Goal: Task Accomplishment & Management: Manage account settings

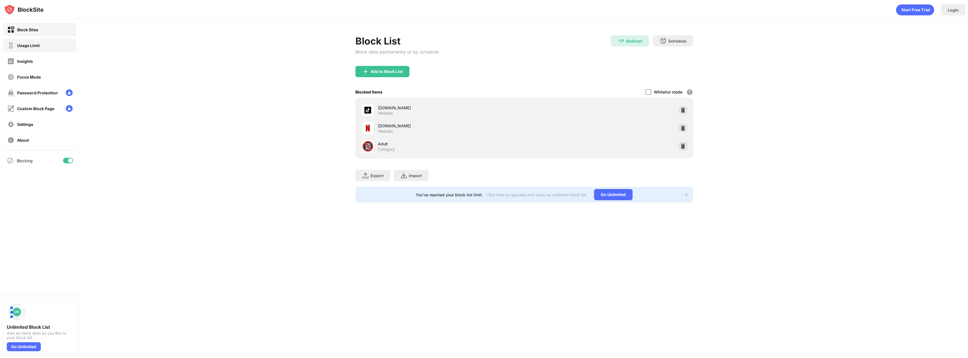
click at [25, 47] on div "Usage Limit" at bounding box center [28, 45] width 23 height 5
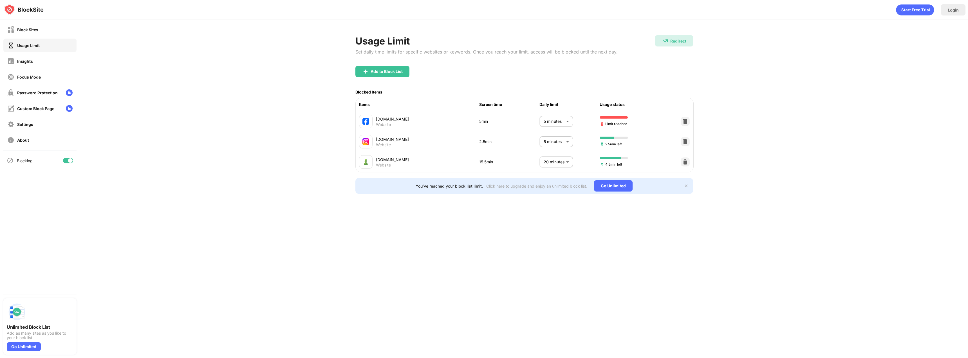
click at [571, 125] on body "Block Sites Usage Limit Insights Focus Mode Password Protection Custom Block Pa…" at bounding box center [484, 179] width 968 height 358
click at [546, 137] on p "No Limit" at bounding box center [552, 140] width 29 height 6
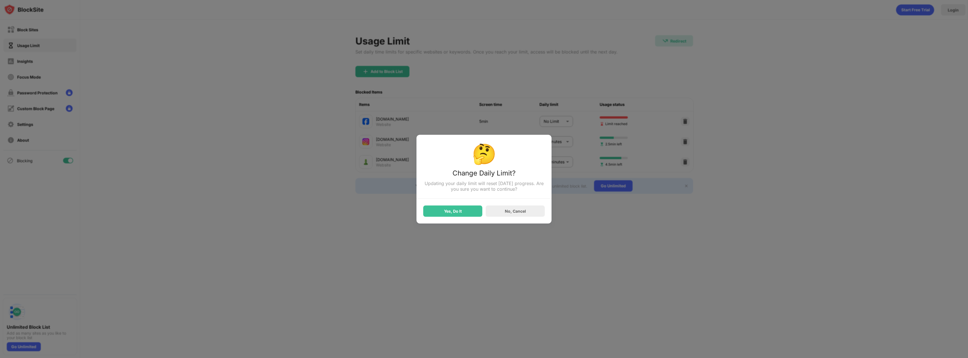
click at [443, 212] on div "Yes, Do It" at bounding box center [452, 210] width 59 height 11
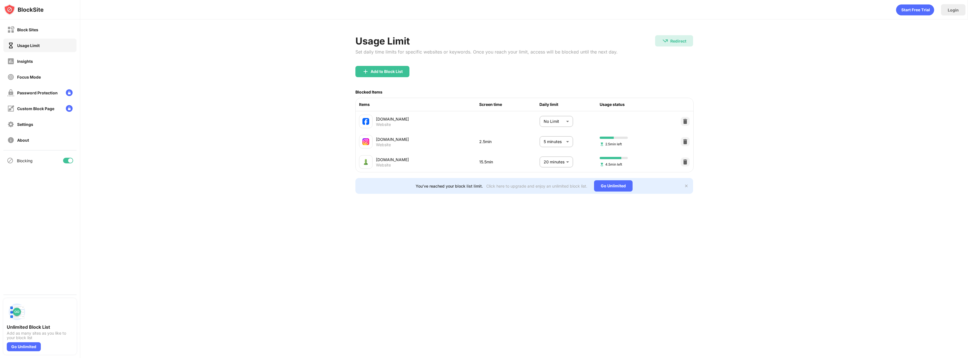
click at [554, 120] on body "Block Sites Usage Limit Insights Focus Mode Password Protection Custom Block Pa…" at bounding box center [484, 179] width 968 height 358
click at [547, 153] on p "5 minutes" at bounding box center [552, 153] width 29 height 6
type input "*"
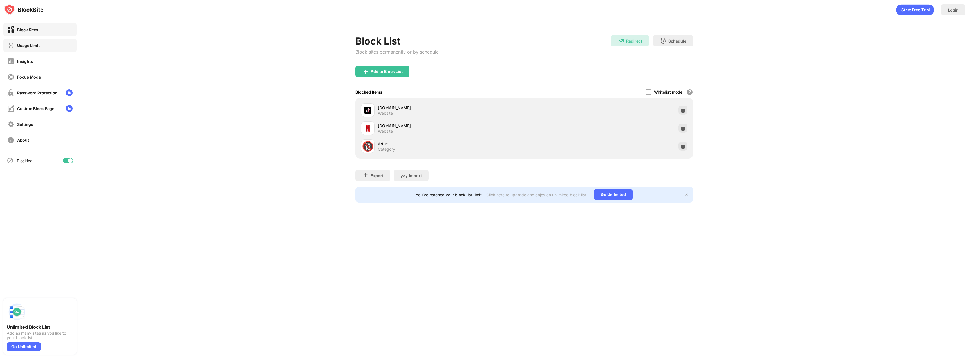
click at [21, 46] on div "Usage Limit" at bounding box center [28, 45] width 23 height 5
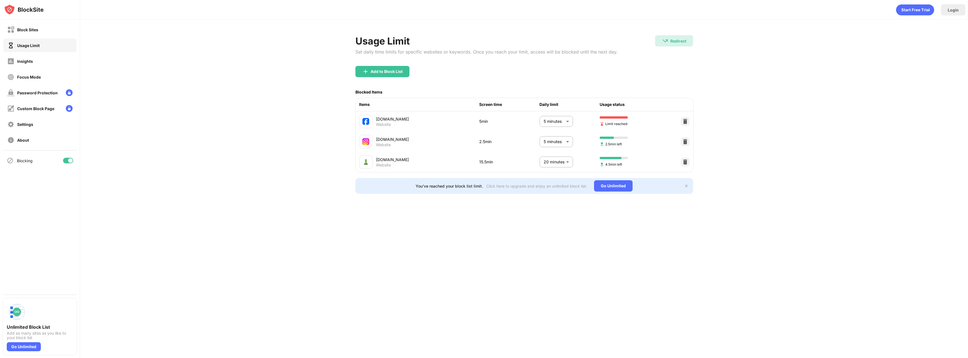
click at [567, 123] on body "Block Sites Usage Limit Insights Focus Mode Password Protection Custom Block Pa…" at bounding box center [484, 179] width 968 height 358
click at [544, 142] on p "No Limit" at bounding box center [552, 140] width 29 height 6
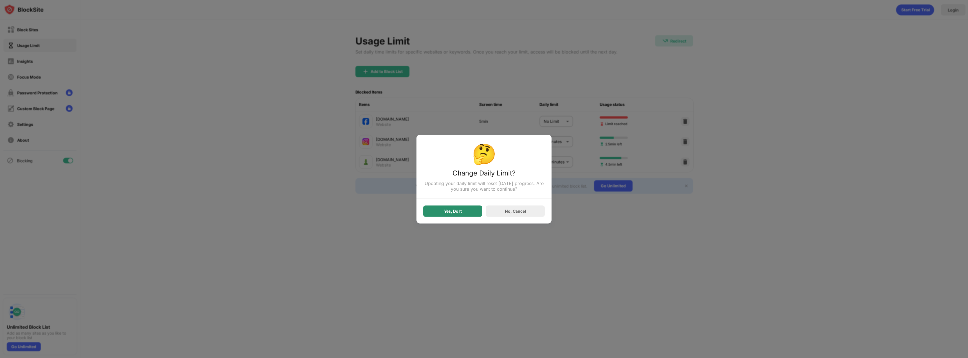
click at [470, 206] on div "Yes, Do It No, Cancel" at bounding box center [484, 207] width 122 height 18
click at [470, 209] on div "Yes, Do It" at bounding box center [452, 210] width 59 height 11
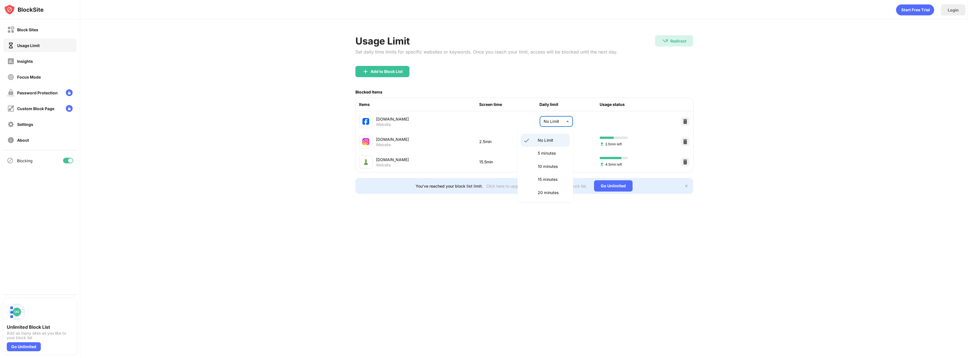
click at [565, 123] on body "Block Sites Usage Limit Insights Focus Mode Password Protection Custom Block Pa…" at bounding box center [484, 179] width 968 height 358
click at [548, 153] on p "5 minutes" at bounding box center [552, 153] width 29 height 6
type input "*"
